Goal: Task Accomplishment & Management: Manage account settings

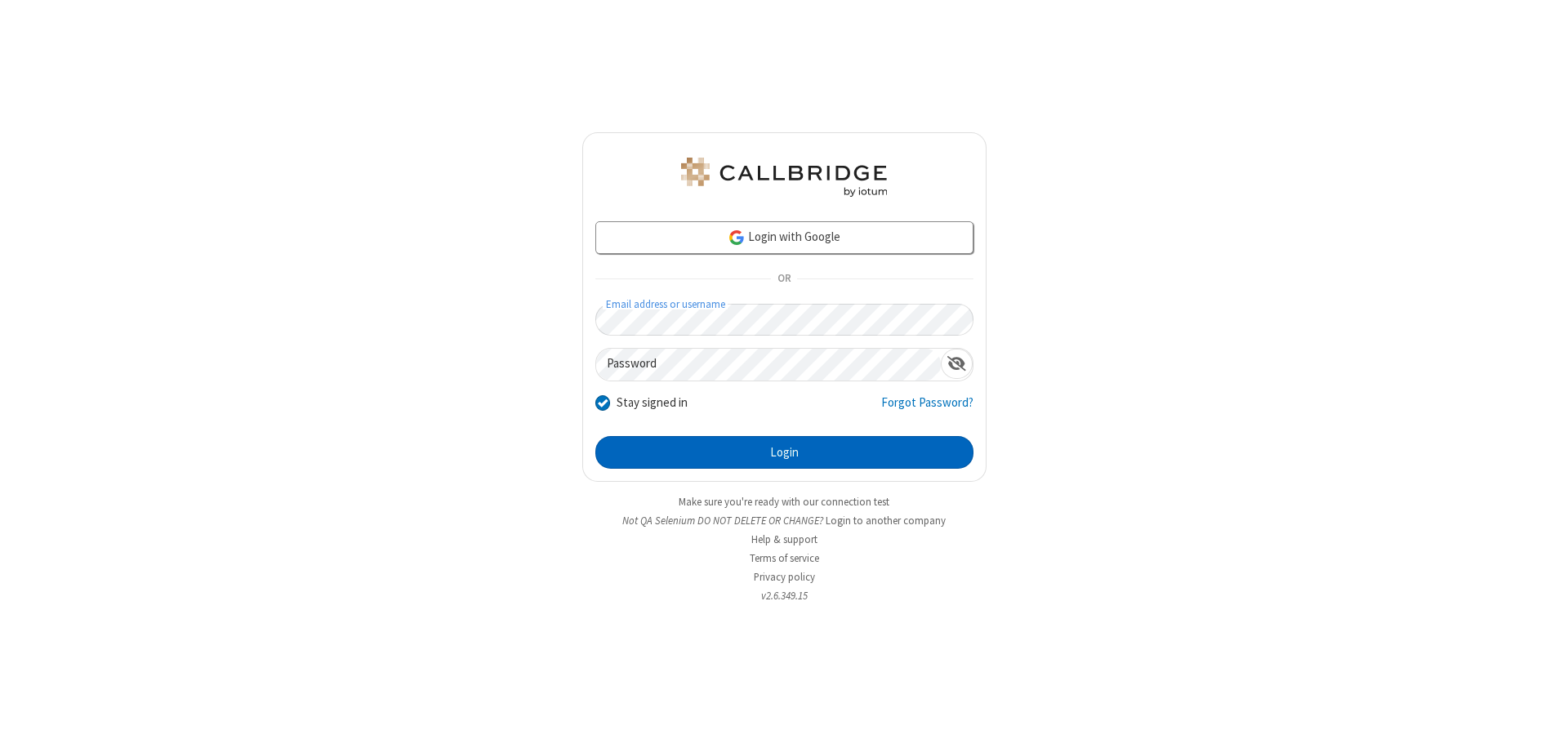
click at [784, 452] on button "Login" at bounding box center [784, 451] width 378 height 32
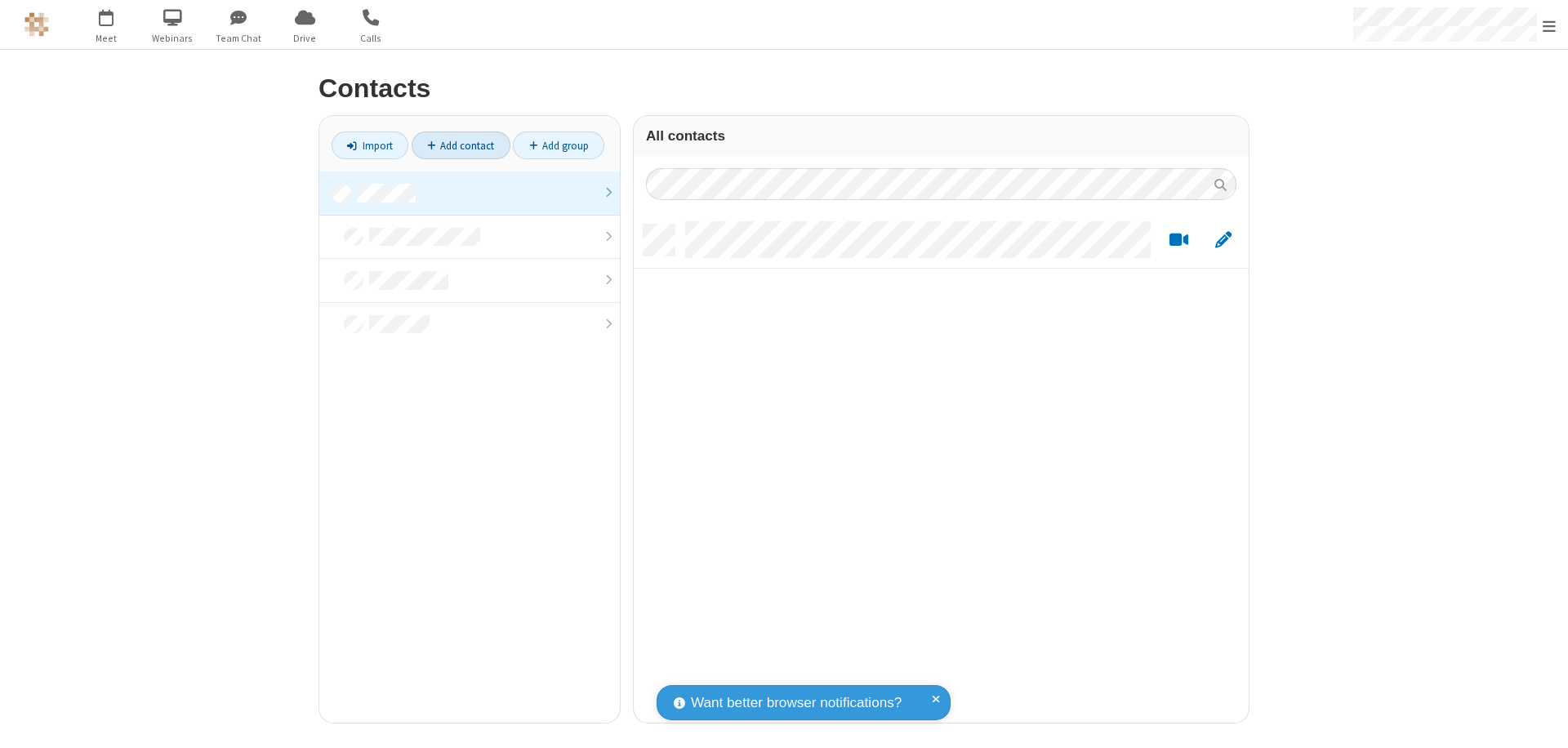
click at [460, 145] on link "Add contact" at bounding box center [461, 146] width 98 height 28
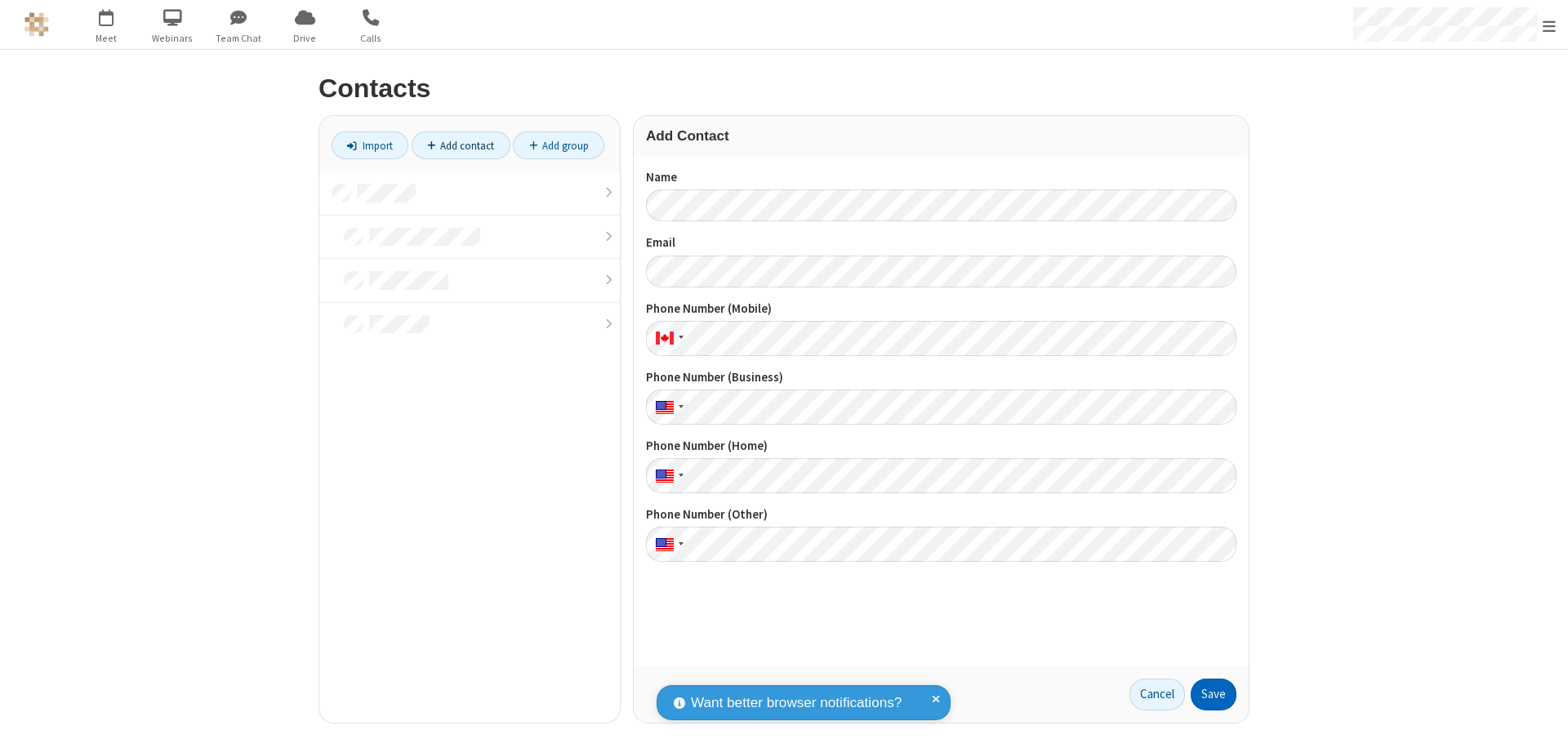
click at [1213, 694] on button "Save" at bounding box center [1213, 694] width 46 height 32
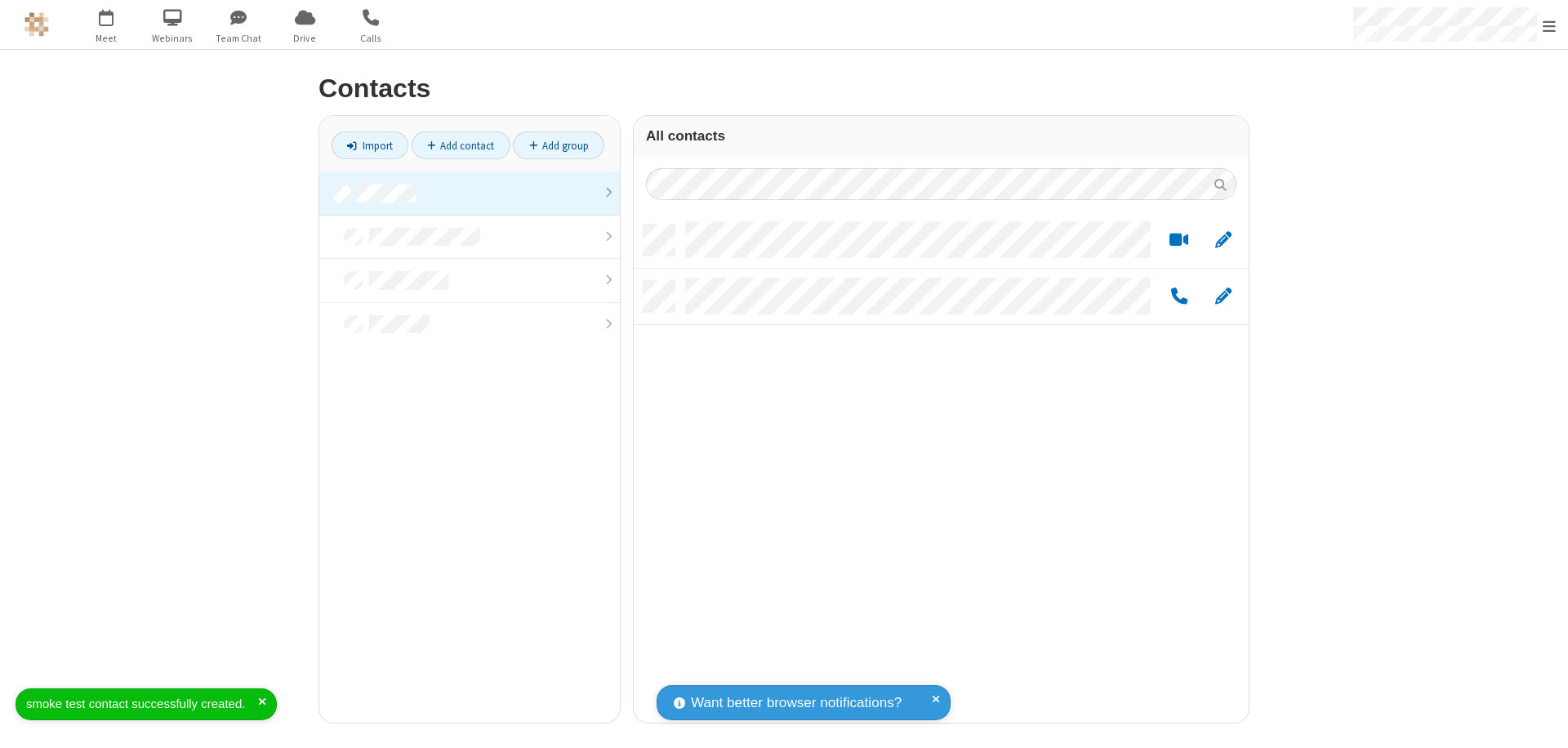
scroll to position [498, 603]
